Goal: Find specific page/section: Find specific page/section

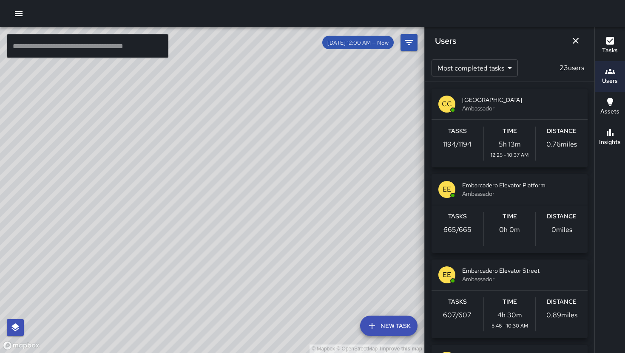
scroll to position [79, 0]
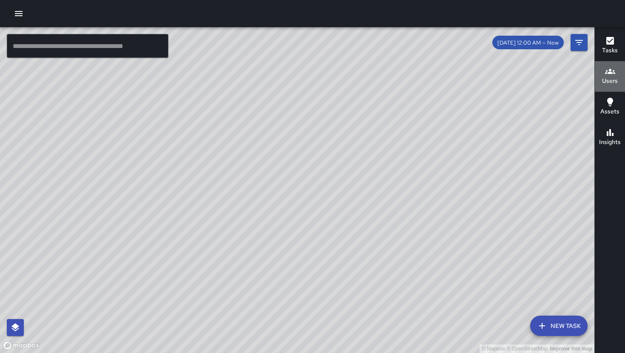
click at [608, 79] on h6 "Users" at bounding box center [610, 81] width 16 height 9
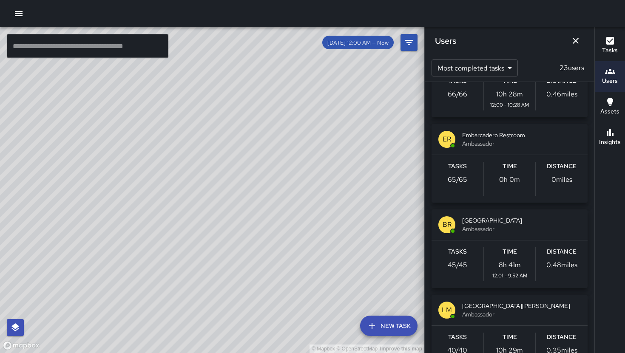
scroll to position [403, 0]
